Goal: Task Accomplishment & Management: Manage account settings

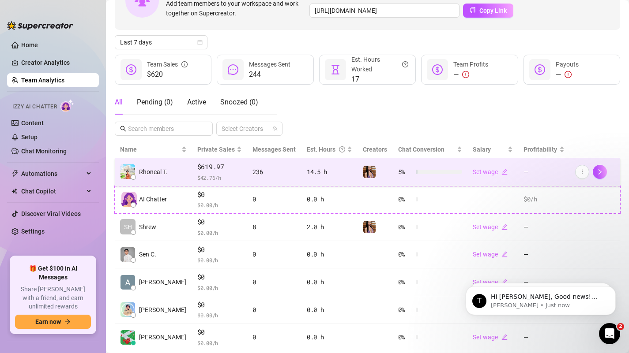
scroll to position [68, 0]
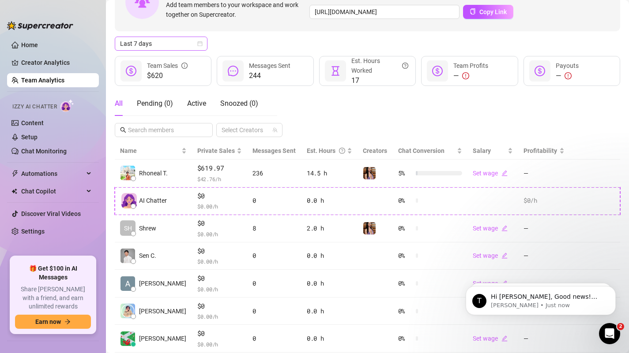
click at [198, 44] on icon "calendar" at bounding box center [199, 43] width 5 height 5
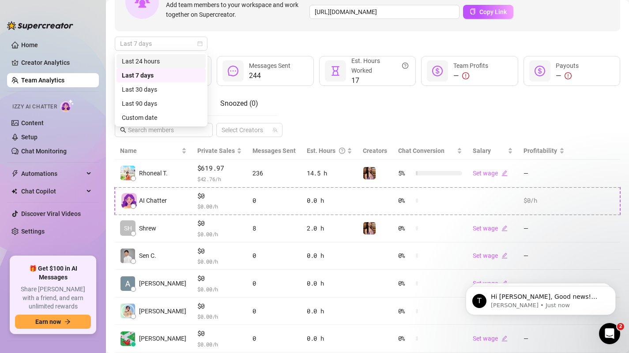
click at [174, 63] on div "Last 24 hours" at bounding box center [161, 61] width 79 height 10
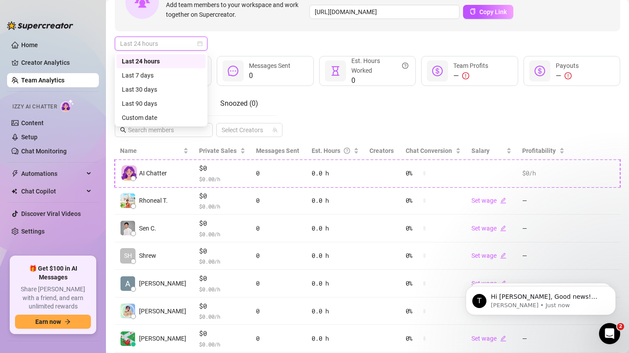
click at [182, 44] on span "Last 24 hours" at bounding box center [161, 43] width 82 height 13
click at [173, 92] on div "Last 30 days" at bounding box center [161, 90] width 79 height 10
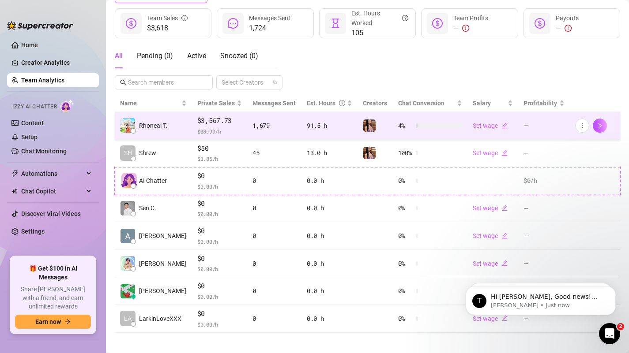
scroll to position [121, 0]
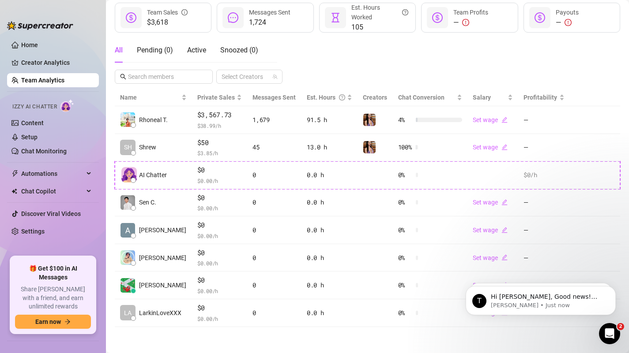
click at [56, 107] on span "Izzy AI Chatter" at bounding box center [34, 107] width 45 height 8
click at [75, 105] on div "Izzy AI Chatter" at bounding box center [51, 105] width 79 height 13
click at [37, 137] on link "Setup" at bounding box center [29, 137] width 16 height 7
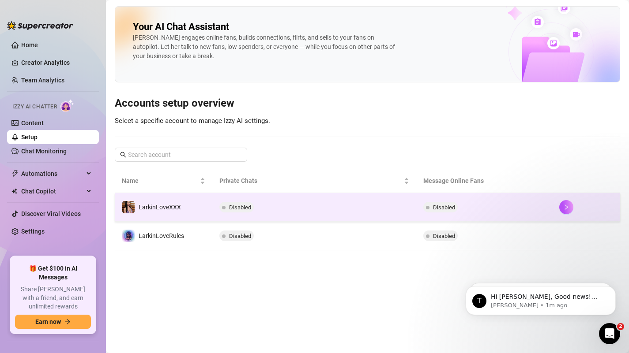
click at [298, 215] on td "Disabled" at bounding box center [314, 207] width 204 height 29
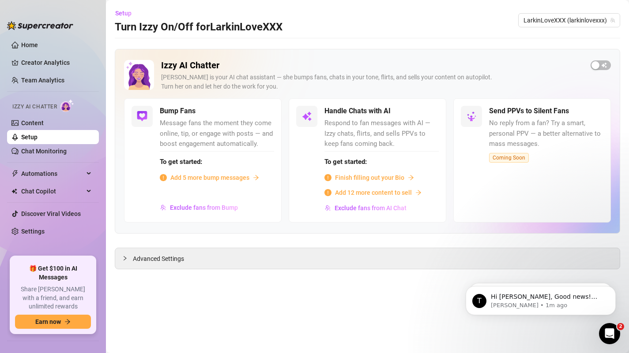
click at [351, 179] on span "Finish filling out your Bio" at bounding box center [369, 178] width 69 height 10
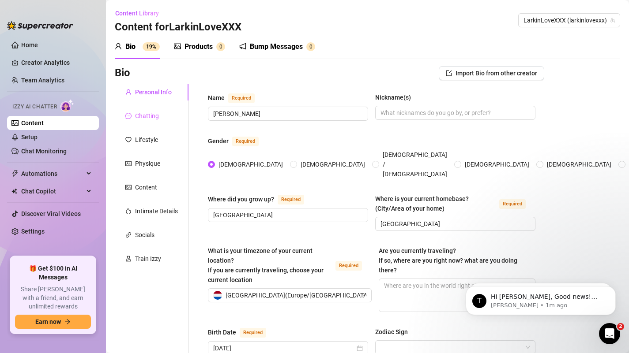
click at [160, 109] on div "Chatting" at bounding box center [152, 116] width 74 height 17
